Goal: Register for event/course: Register for event/course

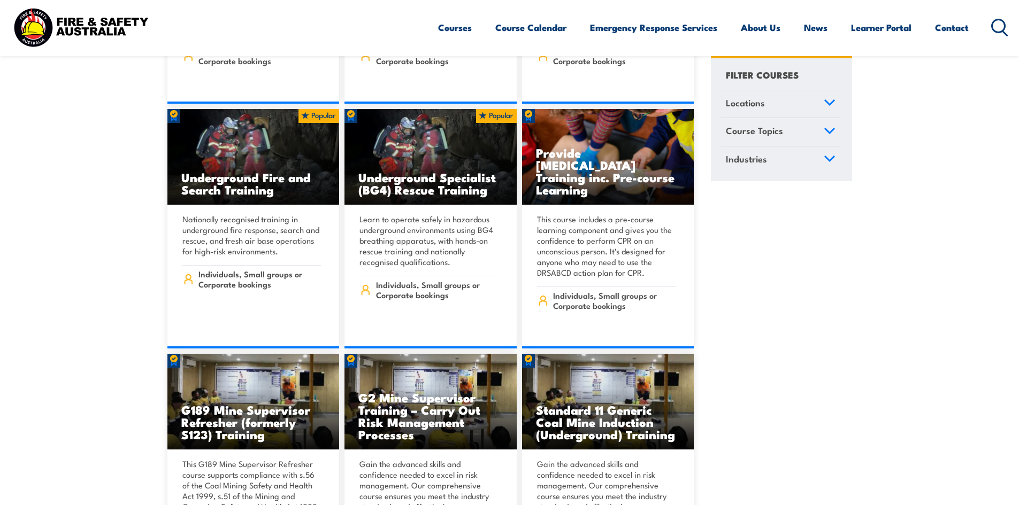
scroll to position [855, 0]
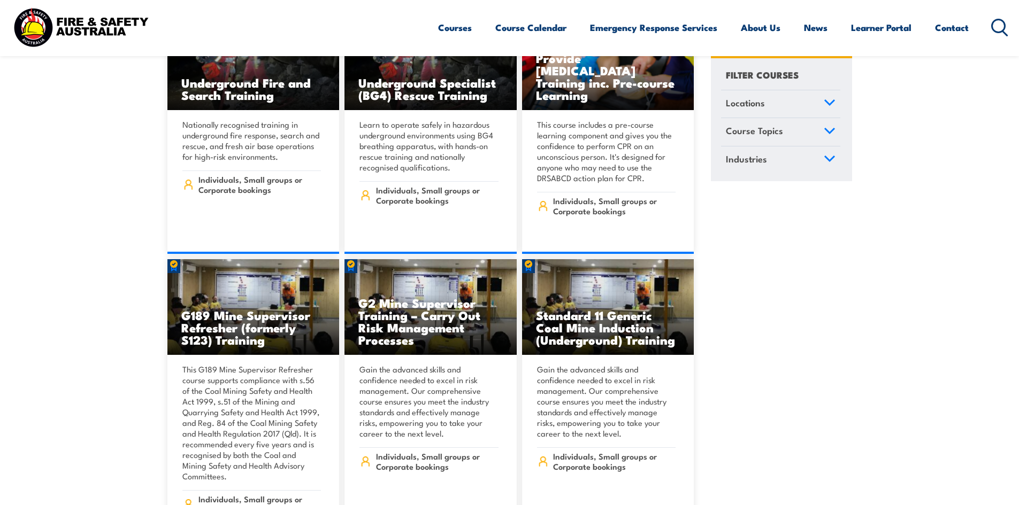
click at [780, 133] on span "Course Topics" at bounding box center [754, 131] width 57 height 14
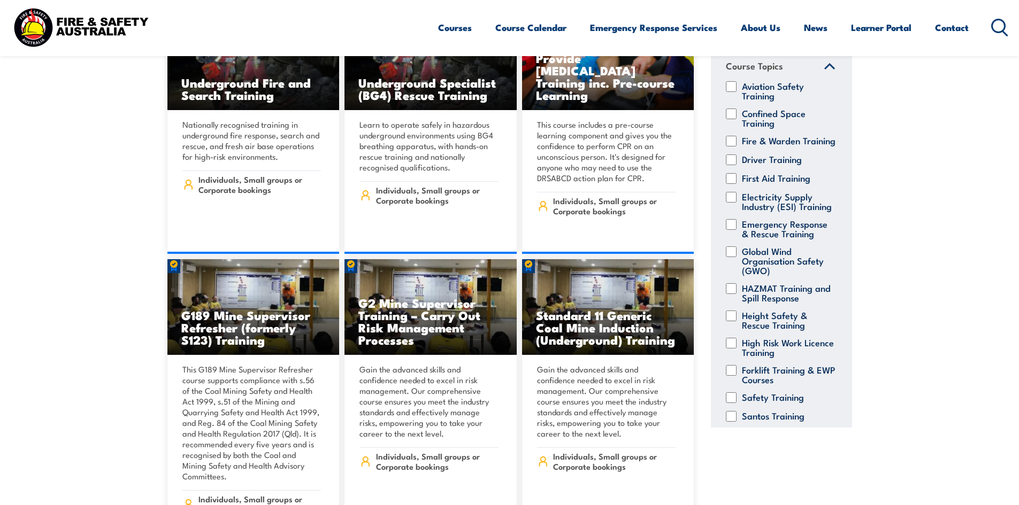
scroll to position [41, 0]
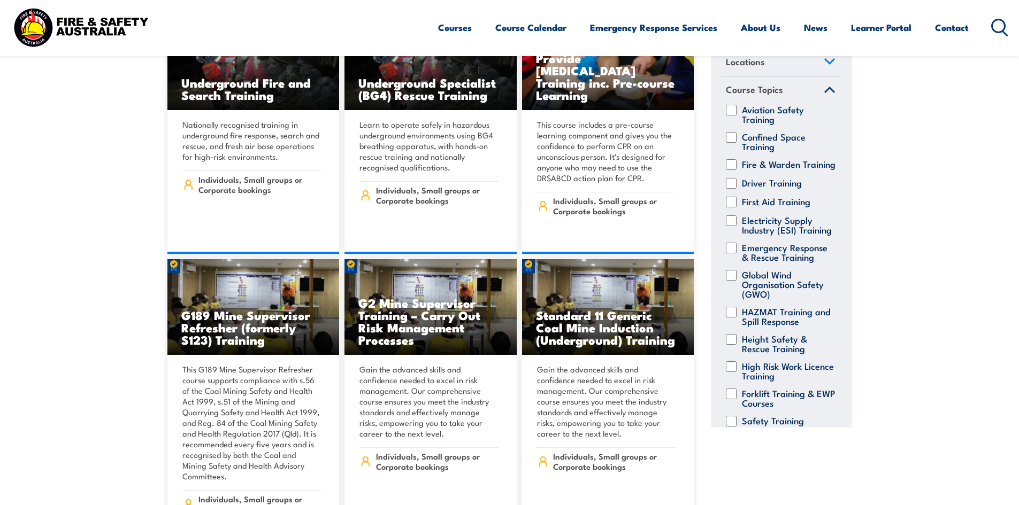
click at [762, 170] on label "Fire & Warden Training" at bounding box center [789, 164] width 94 height 11
click at [736, 170] on input "Fire & Warden Training" at bounding box center [731, 164] width 11 height 11
checkbox input "true"
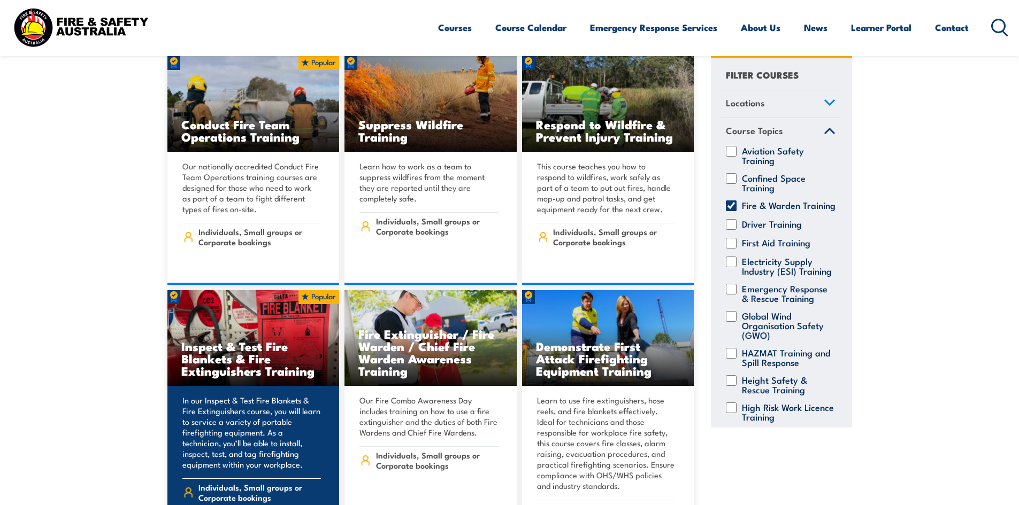
scroll to position [695, 0]
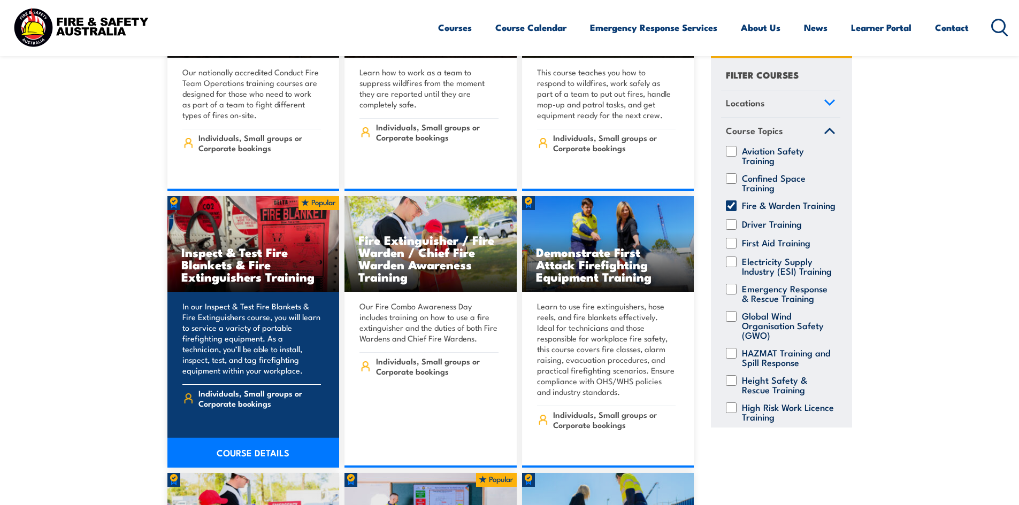
click at [295, 254] on h3 "Inspect & Test Fire Blankets & Fire Extinguishers Training" at bounding box center [253, 264] width 144 height 37
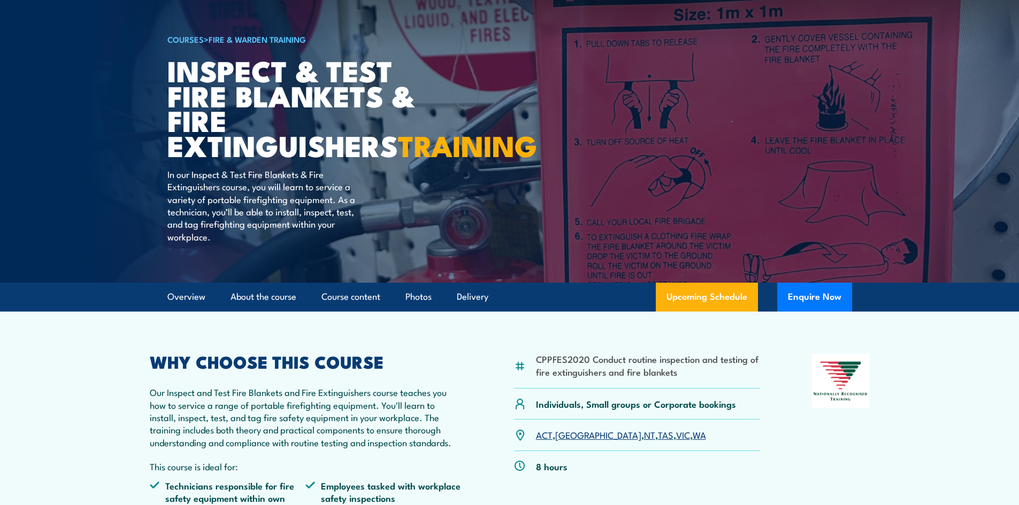
scroll to position [160, 0]
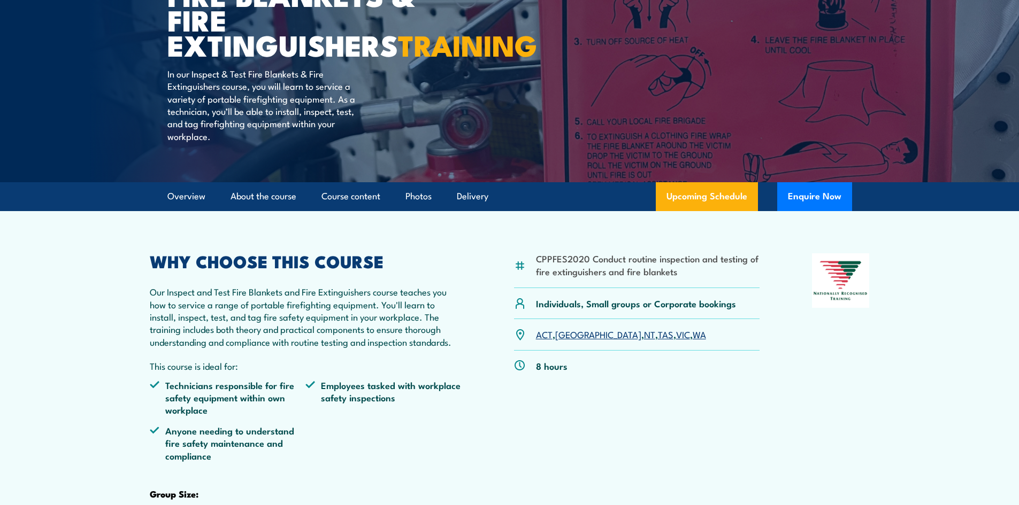
click at [644, 341] on link "NT" at bounding box center [649, 334] width 11 height 13
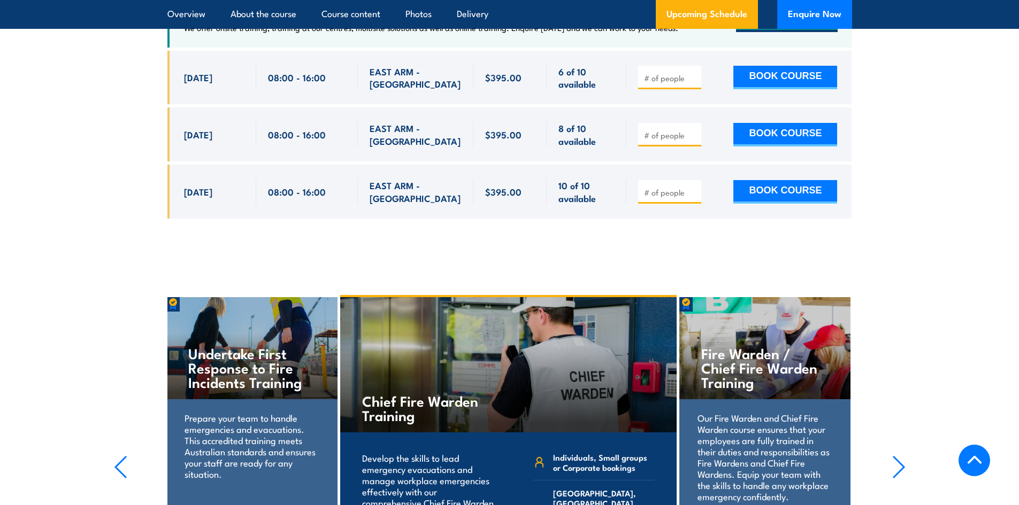
scroll to position [2093, 0]
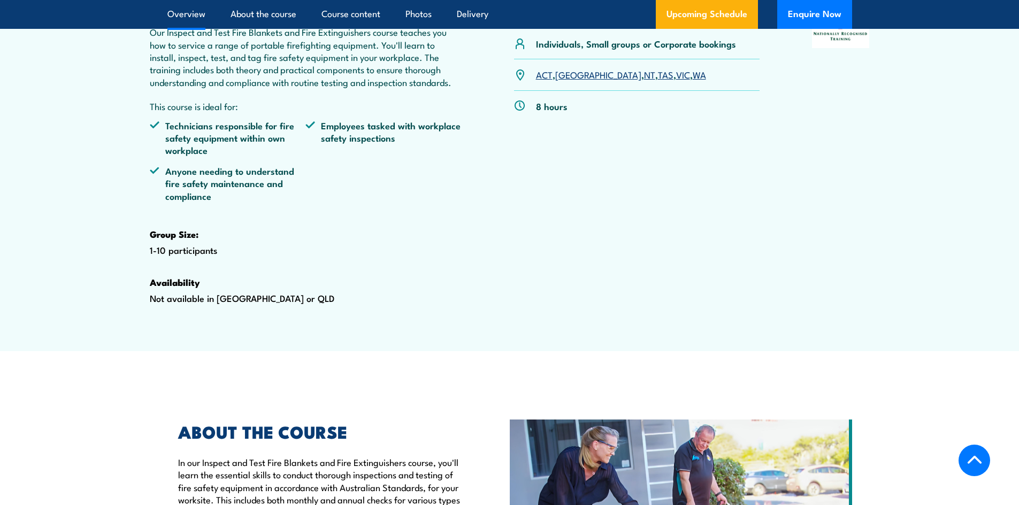
scroll to position [428, 0]
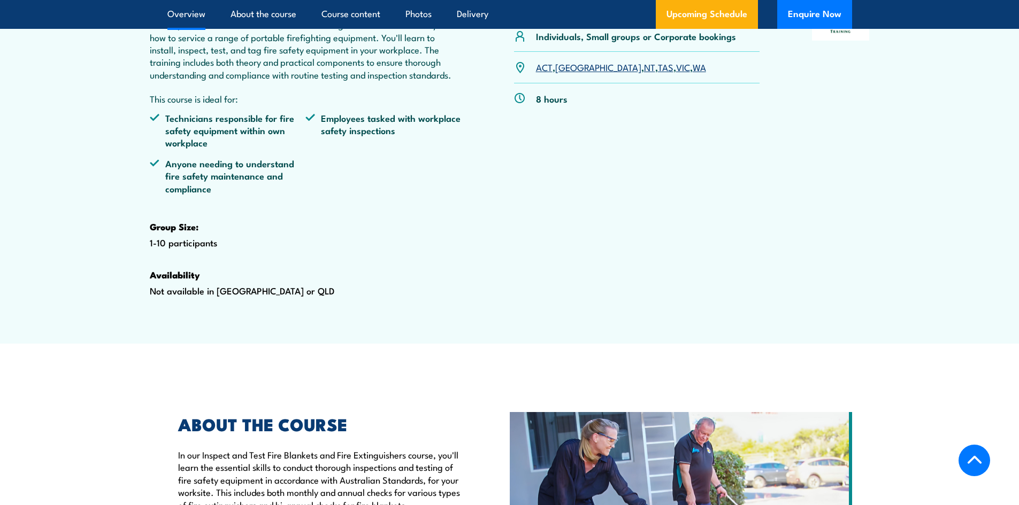
click at [644, 73] on link "NT" at bounding box center [649, 66] width 11 height 13
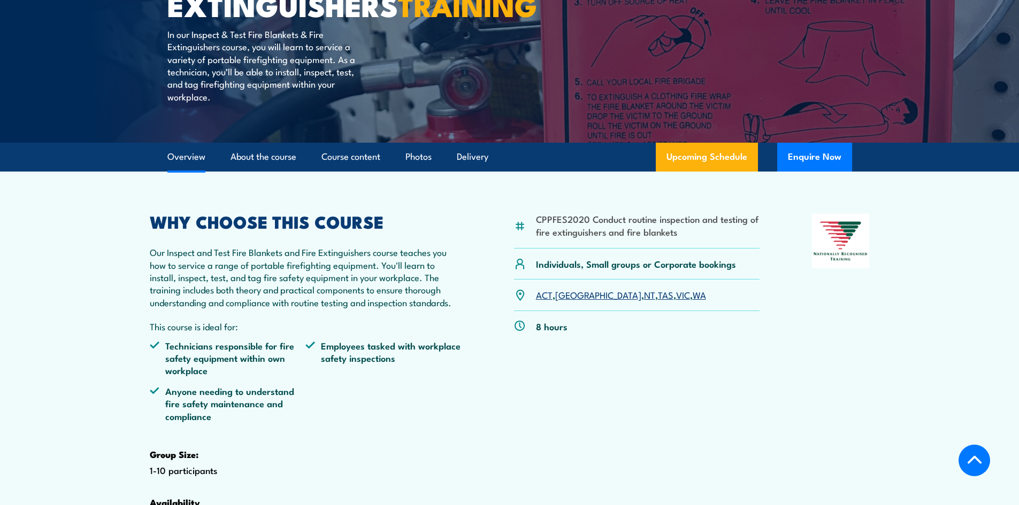
scroll to position [168, 0]
